Goal: Find specific page/section: Find specific page/section

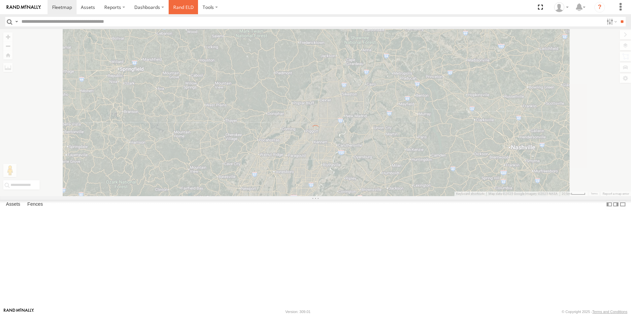
click at [180, 8] on link "Rand ELD" at bounding box center [184, 7] width 30 height 14
click at [34, 8] on img at bounding box center [24, 7] width 34 height 5
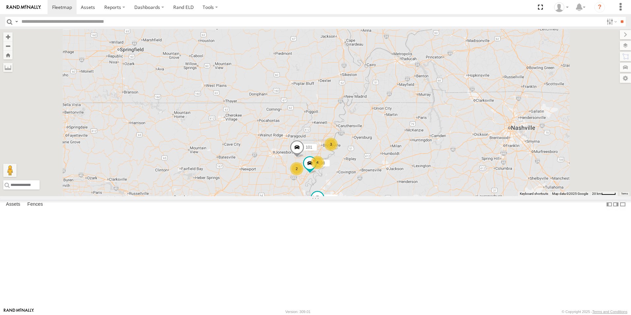
scroll to position [44, 0]
click at [0, 0] on div "114" at bounding box center [0, 0] width 0 height 0
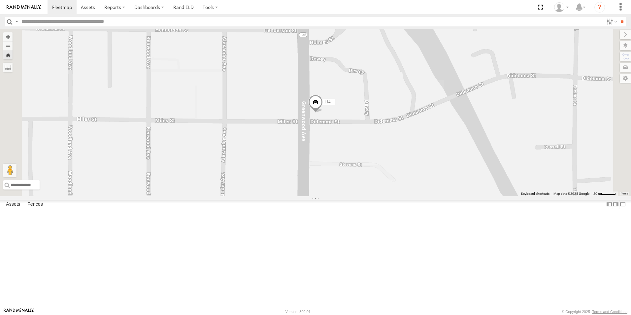
click at [0, 0] on link at bounding box center [0, 0] width 0 height 0
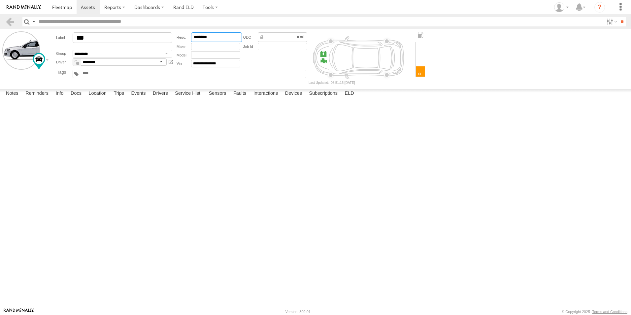
drag, startPoint x: 215, startPoint y: 35, endPoint x: 180, endPoint y: 41, distance: 35.8
click at [181, 40] on div "*******" at bounding box center [209, 37] width 64 height 10
click at [186, 7] on link "Rand ELD" at bounding box center [184, 7] width 30 height 14
click at [60, 6] on span at bounding box center [62, 7] width 20 height 6
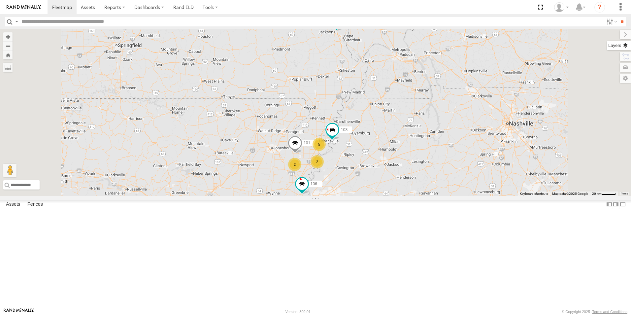
click at [628, 47] on label at bounding box center [619, 45] width 24 height 9
click at [0, 0] on span "Basemaps" at bounding box center [0, 0] width 0 height 0
click at [0, 0] on span "Satellite + Roadmap" at bounding box center [0, 0] width 0 height 0
